Goal: Information Seeking & Learning: Learn about a topic

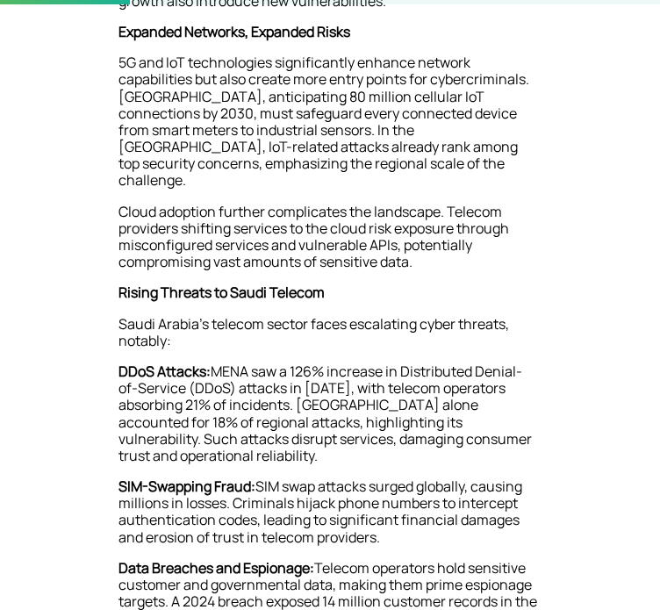
scroll to position [530, 0]
drag, startPoint x: 318, startPoint y: 325, endPoint x: 380, endPoint y: 339, distance: 63.9
click at [380, 204] on p "5G and IoT technologies significantly enhance network capabilities but also cre…" at bounding box center [330, 128] width 422 height 149
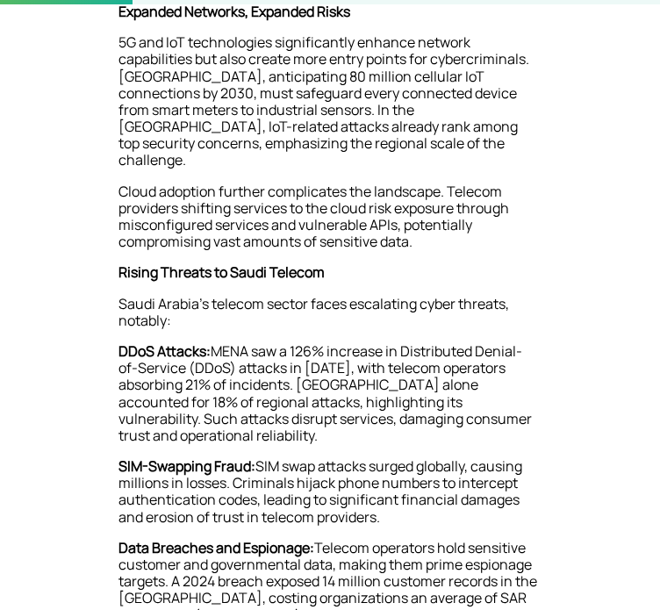
scroll to position [553, 0]
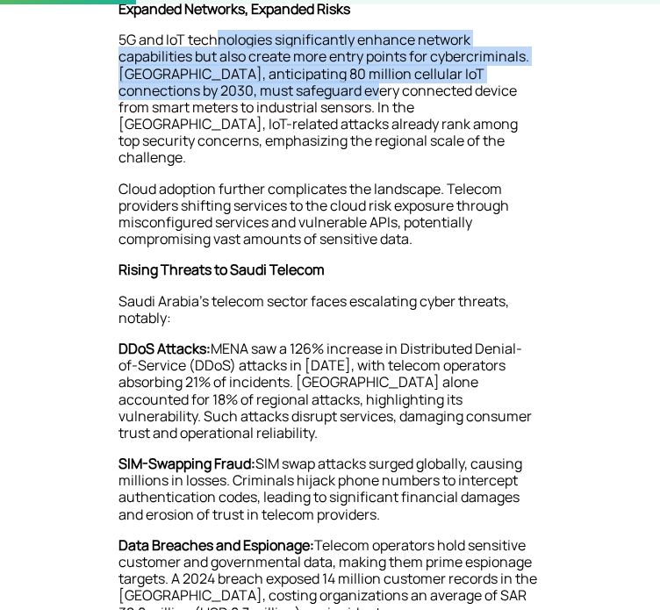
drag, startPoint x: 219, startPoint y: 275, endPoint x: 311, endPoint y: 319, distance: 102.1
click at [311, 181] on p "5G and IoT technologies significantly enhance network capabilities but also cre…" at bounding box center [330, 106] width 422 height 149
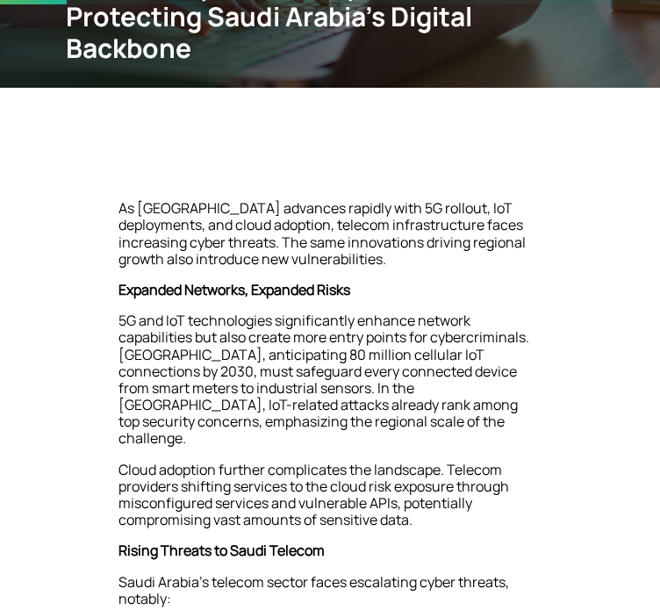
scroll to position [0, 0]
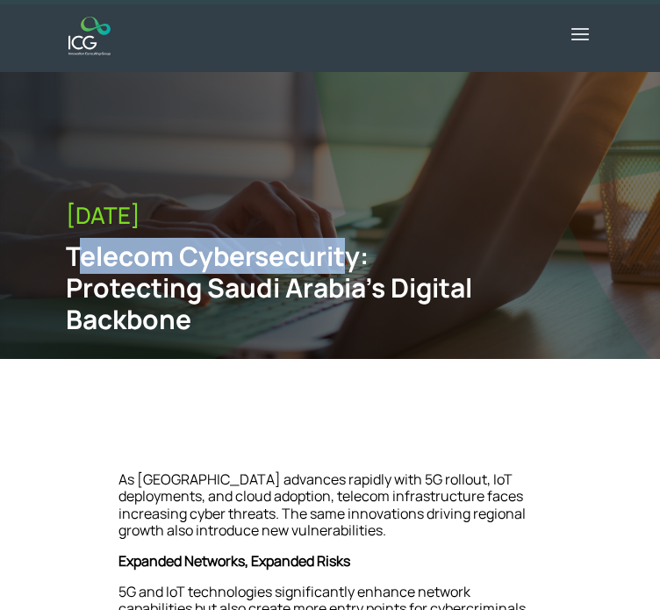
drag, startPoint x: 90, startPoint y: 267, endPoint x: 365, endPoint y: 347, distance: 287.1
click at [365, 335] on div "Telecom Cybersecurity: Protecting Saudi Arabia’s Digital Backbone" at bounding box center [269, 288] width 407 height 95
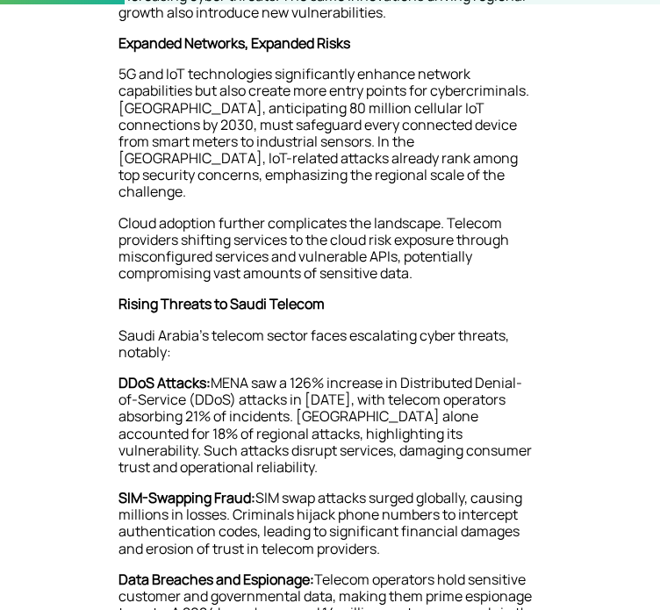
scroll to position [562, 0]
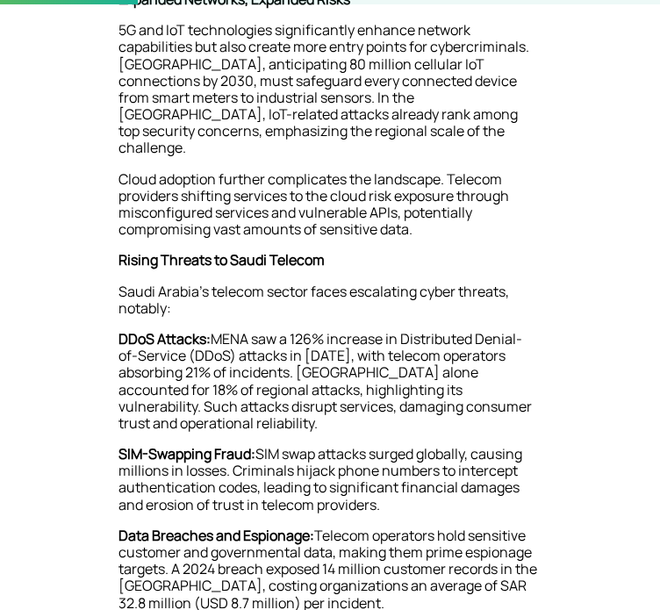
drag, startPoint x: 343, startPoint y: 147, endPoint x: 382, endPoint y: 169, distance: 44.9
